Goal: Navigation & Orientation: Find specific page/section

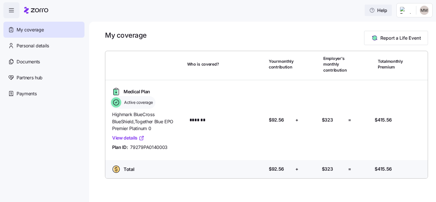
click at [386, 11] on span "Help" at bounding box center [379, 10] width 18 height 7
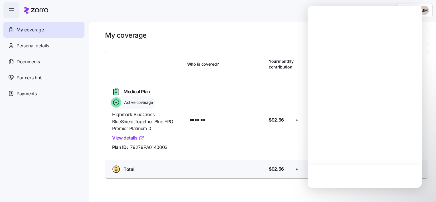
click at [233, 30] on div "My coverage Report a Life Event Who is covered? Your monthly contribution Emplo…" at bounding box center [262, 112] width 347 height 181
click at [417, 17] on div at bounding box center [365, 15] width 114 height 18
click at [282, 23] on div "My coverage Report a Life Event Who is covered? Your monthly contribution Emplo…" at bounding box center [262, 112] width 347 height 181
click at [370, 183] on div at bounding box center [365, 176] width 114 height 23
click at [222, 26] on div "My coverage Report a Life Event Who is covered? Your monthly contribution Emplo…" at bounding box center [262, 112] width 347 height 181
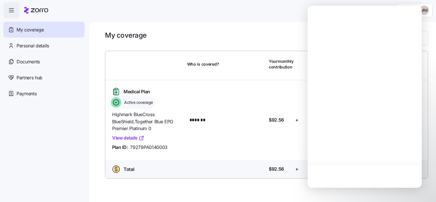
click at [384, 20] on div at bounding box center [365, 15] width 114 height 18
click at [430, 8] on html "Help My coverage Personal details Documents Partners hub Payments My coverage R…" at bounding box center [218, 99] width 436 height 199
click at [328, 27] on html "Help My coverage Personal details Documents Partners hub Payments My coverage R…" at bounding box center [218, 99] width 436 height 199
click at [233, 27] on div "My coverage Report a Life Event Who is covered? Your monthly contribution Emplo…" at bounding box center [262, 112] width 347 height 181
click at [38, 32] on span "My coverage" at bounding box center [30, 29] width 27 height 7
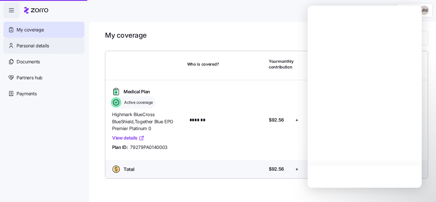
click at [32, 49] on span "Personal details" at bounding box center [33, 45] width 33 height 7
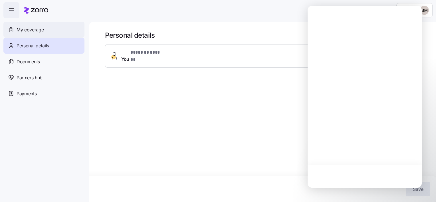
click at [38, 35] on div "My coverage" at bounding box center [43, 30] width 81 height 16
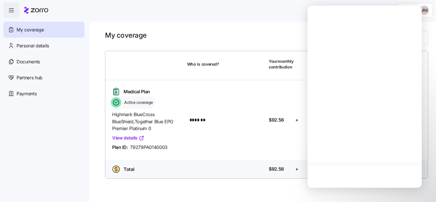
click at [412, 11] on div at bounding box center [365, 15] width 114 height 18
click at [430, 33] on div "My coverage Report a Life Event Who is covered? Your monthly contribution Emplo…" at bounding box center [262, 112] width 347 height 181
click at [248, 32] on div "My coverage Report a Life Event" at bounding box center [266, 38] width 323 height 14
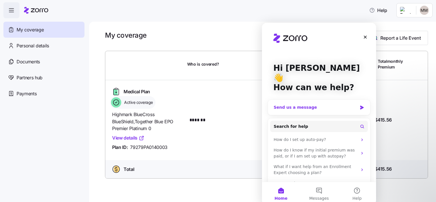
scroll to position [2, 0]
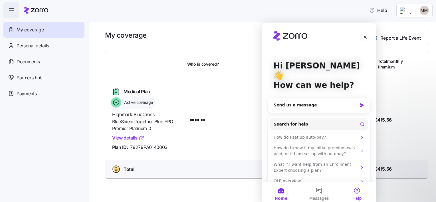
click at [357, 197] on span "Help" at bounding box center [357, 199] width 9 height 4
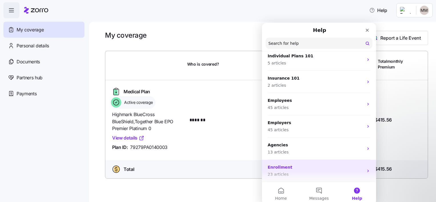
scroll to position [42, 0]
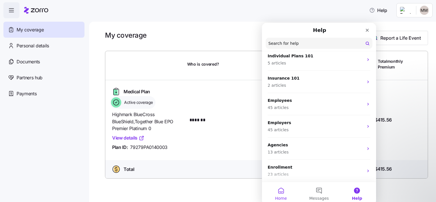
click at [284, 195] on button "Home" at bounding box center [281, 193] width 38 height 23
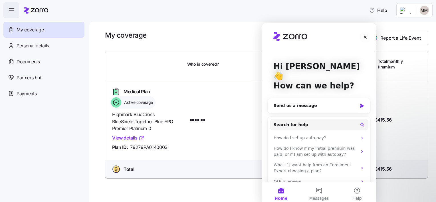
scroll to position [2, 0]
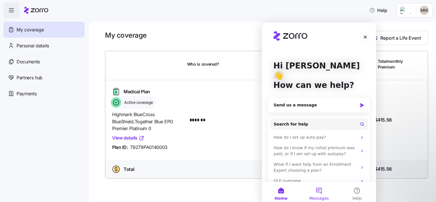
click at [322, 193] on button "Messages" at bounding box center [319, 193] width 38 height 23
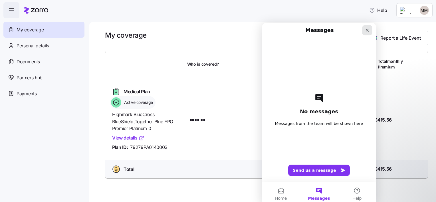
click at [366, 33] on div "Close" at bounding box center [367, 30] width 10 height 10
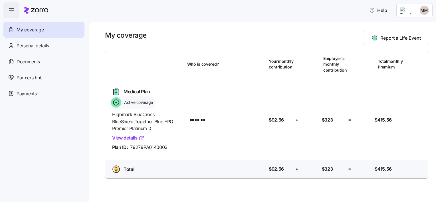
scroll to position [0, 0]
click at [426, 11] on html "Help My coverage Personal details Documents Partners hub Payments My coverage R…" at bounding box center [218, 99] width 436 height 199
drag, startPoint x: 274, startPoint y: 31, endPoint x: 345, endPoint y: 23, distance: 71.0
click at [276, 31] on html "Help My coverage Personal details Documents Partners hub Payments My coverage R…" at bounding box center [218, 99] width 436 height 199
click at [426, 11] on html "Help My coverage Personal details Documents Partners hub Payments My coverage R…" at bounding box center [218, 99] width 436 height 199
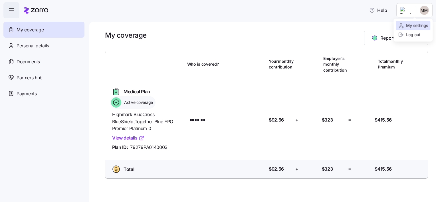
click at [408, 26] on div "My settings" at bounding box center [413, 26] width 30 height 6
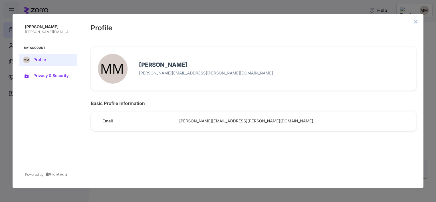
click at [44, 78] on span "Privacy & Security" at bounding box center [52, 76] width 39 height 5
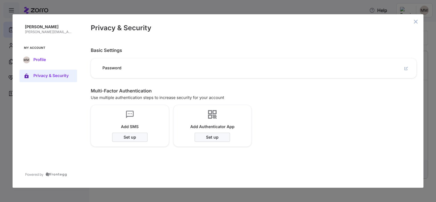
click at [43, 61] on span "Profile" at bounding box center [52, 60] width 39 height 5
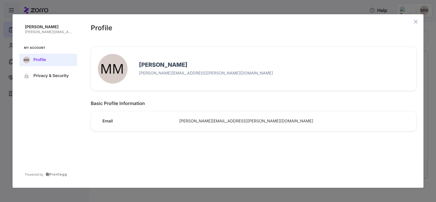
click at [416, 25] on button "close admin-box" at bounding box center [416, 22] width 8 height 8
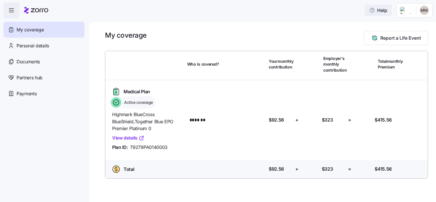
click at [392, 6] on button "Help" at bounding box center [378, 10] width 27 height 11
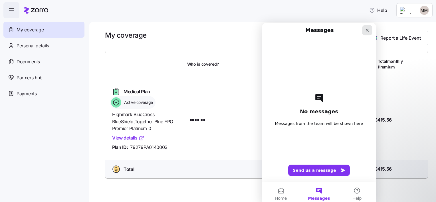
click at [369, 29] on icon "Close" at bounding box center [367, 30] width 5 height 5
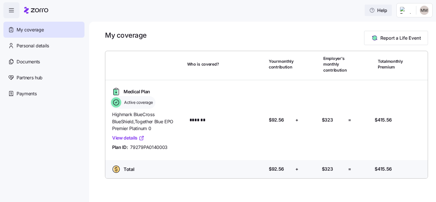
click at [369, 10] on button "Help" at bounding box center [378, 10] width 27 height 11
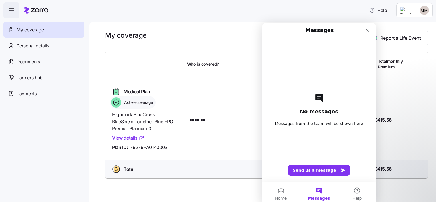
click at [231, 45] on div at bounding box center [266, 48] width 323 height 6
click at [13, 5] on span "button" at bounding box center [11, 10] width 15 height 15
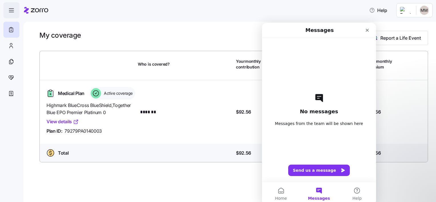
click at [11, 9] on icon "button" at bounding box center [11, 10] width 7 height 7
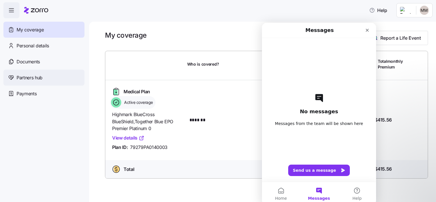
click at [47, 78] on div "Partners hub" at bounding box center [43, 78] width 81 height 16
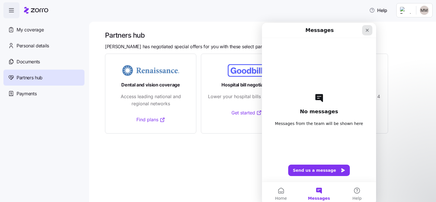
click at [368, 29] on icon "Close" at bounding box center [367, 30] width 3 height 3
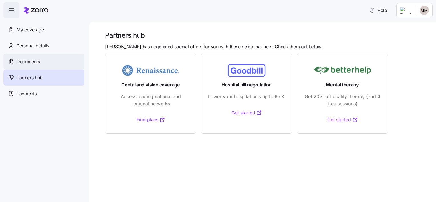
click at [29, 65] on div "Documents" at bounding box center [43, 62] width 81 height 16
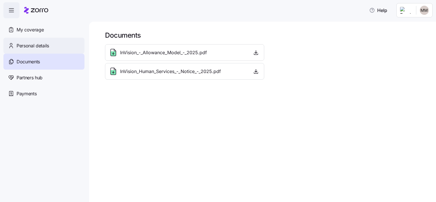
click at [27, 41] on div "Personal details" at bounding box center [43, 46] width 81 height 16
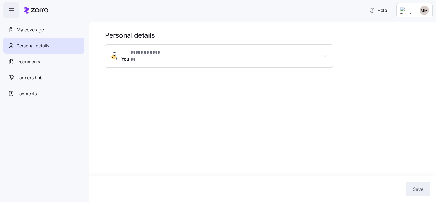
click at [29, 30] on span "My coverage" at bounding box center [30, 29] width 27 height 7
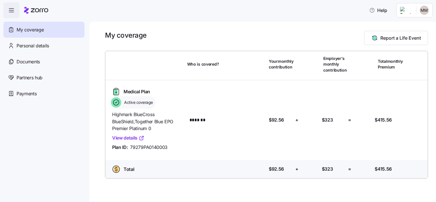
click at [221, 63] on div "Who is covered?" at bounding box center [226, 64] width 82 height 19
click at [272, 59] on span "Your monthly contribution" at bounding box center [281, 65] width 25 height 12
